Goal: Navigation & Orientation: Go to known website

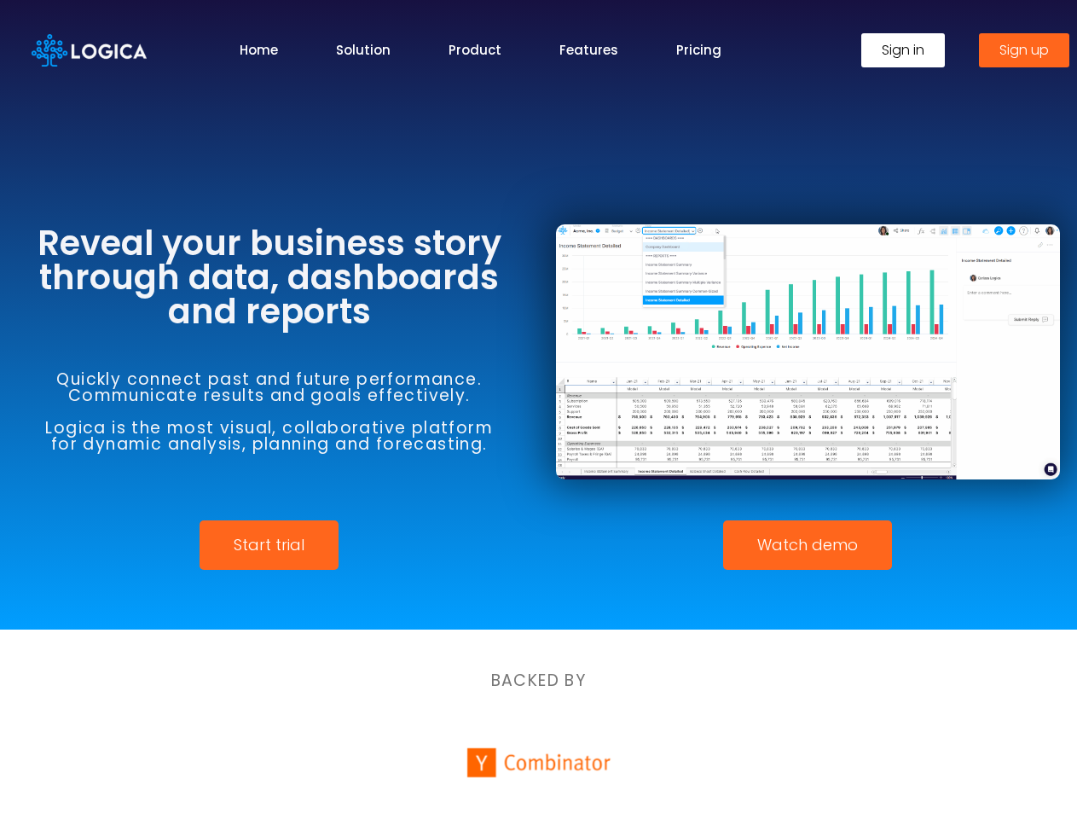
click at [539, 409] on div at bounding box center [808, 352] width 539 height 320
click at [808, 545] on span "Watch demo" at bounding box center [807, 544] width 101 height 15
